Goal: Information Seeking & Learning: Learn about a topic

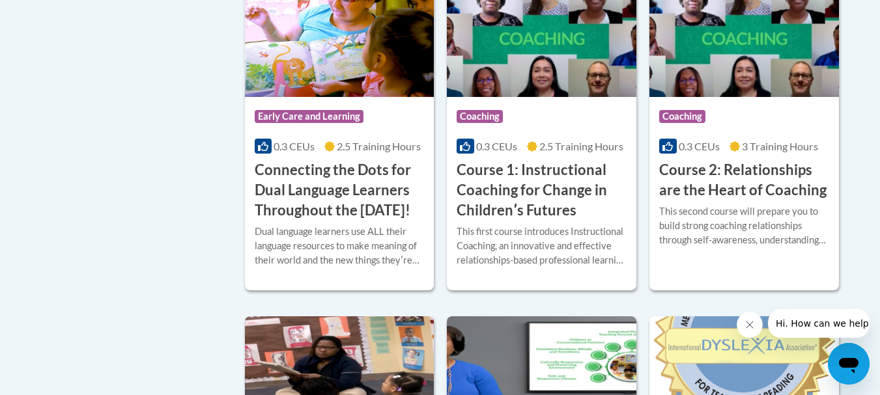
scroll to position [7, 0]
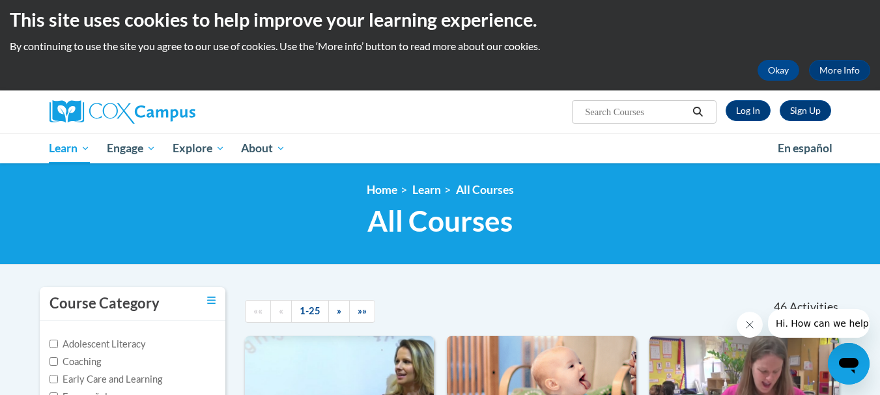
click at [660, 108] on input "Search..." at bounding box center [636, 112] width 104 height 16
click at [661, 108] on input "Search..." at bounding box center [636, 112] width 104 height 16
type input "Early Literacy"
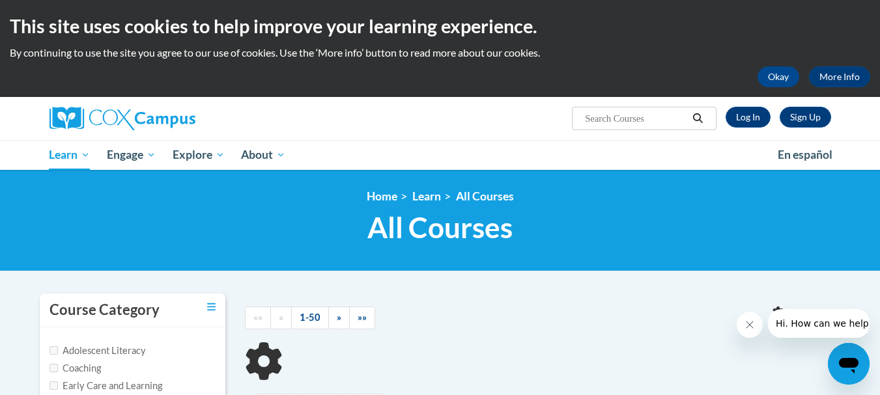
type input "Early Literacy"
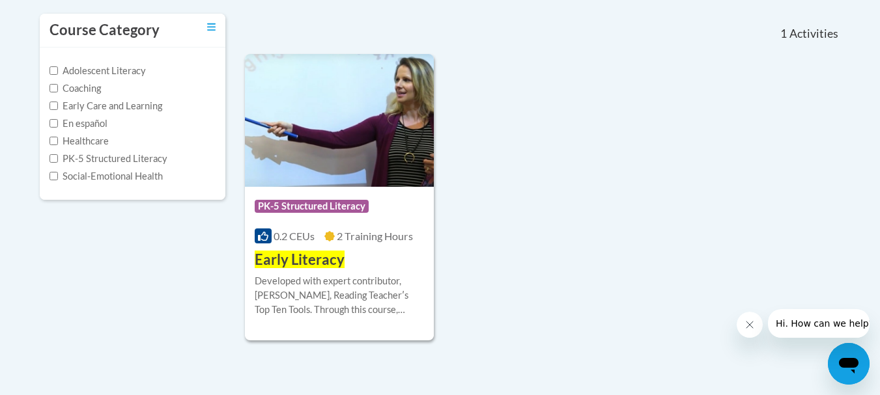
scroll to position [315, 0]
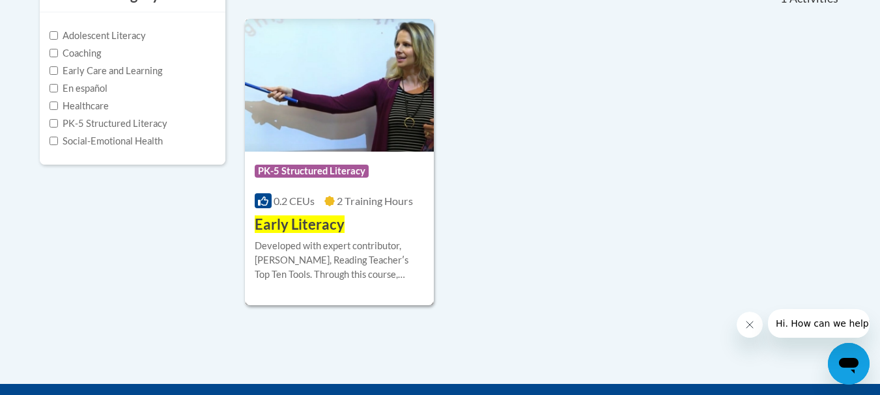
click at [332, 230] on span "Early Literacy" at bounding box center [300, 225] width 90 height 18
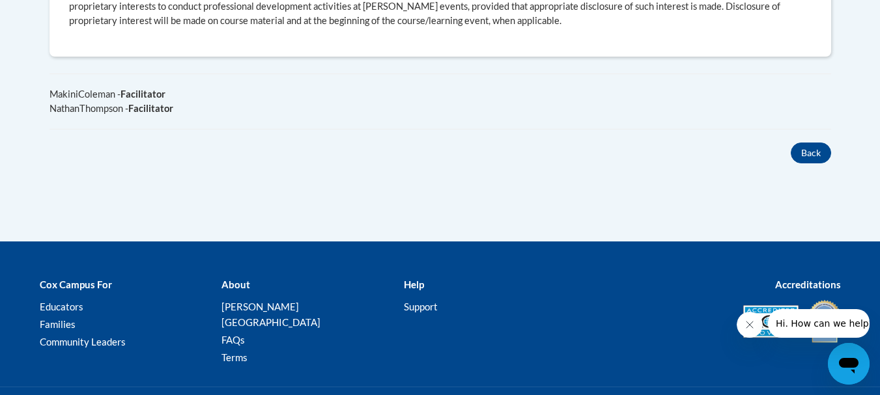
scroll to position [864, 0]
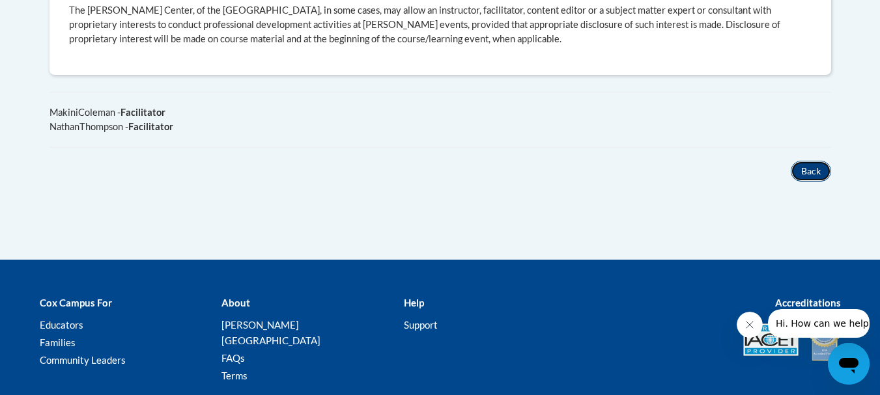
click at [815, 161] on button "Back" at bounding box center [811, 171] width 40 height 21
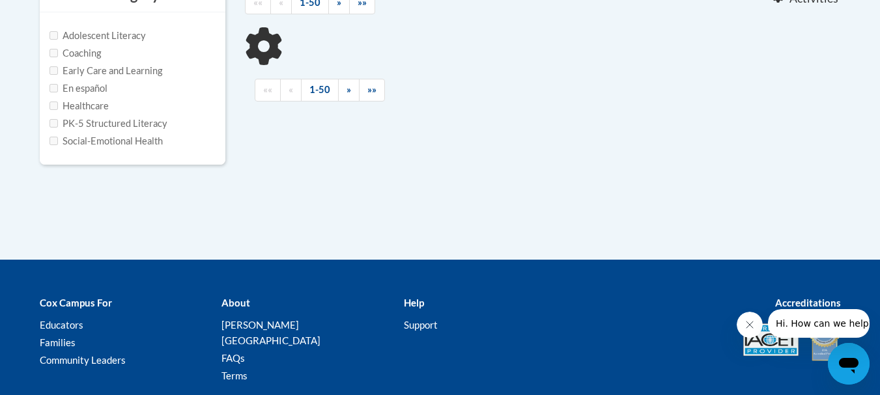
type input "Early Literacy"
